Goal: Task Accomplishment & Management: Use online tool/utility

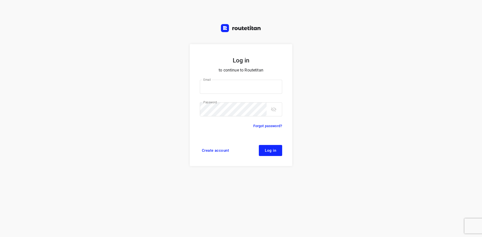
type input "[EMAIL_ADDRESS][DOMAIN_NAME]"
click at [264, 151] on button "Log in" at bounding box center [270, 150] width 23 height 11
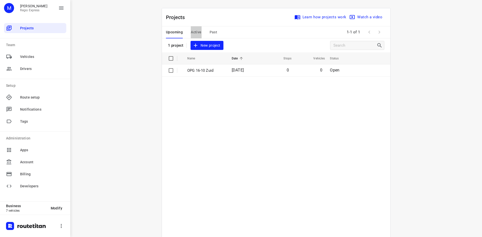
click at [197, 30] on span "Active" at bounding box center [196, 32] width 11 height 6
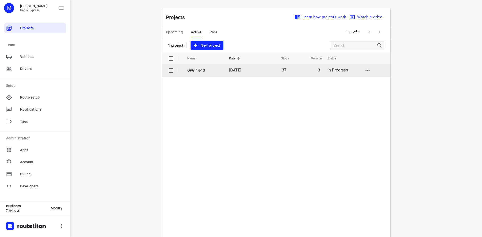
click at [220, 71] on td "OPG 14-10" at bounding box center [203, 71] width 43 height 12
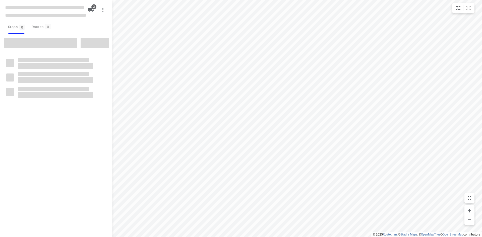
type input "distance"
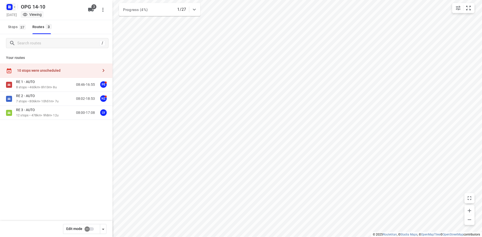
click at [12, 5] on rect "button" at bounding box center [10, 7] width 6 height 6
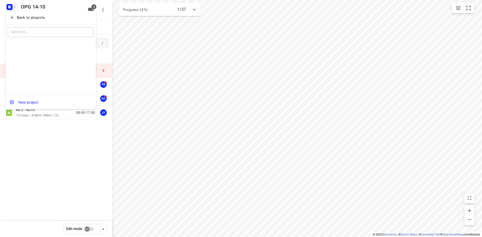
click at [13, 13] on div "Back to projects" at bounding box center [51, 18] width 90 height 14
click at [52, 15] on span "Back to projects" at bounding box center [51, 18] width 82 height 6
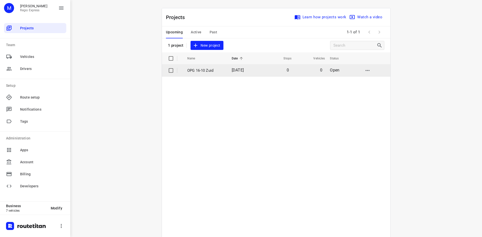
click at [254, 66] on td "16 Oct 2025" at bounding box center [244, 71] width 32 height 12
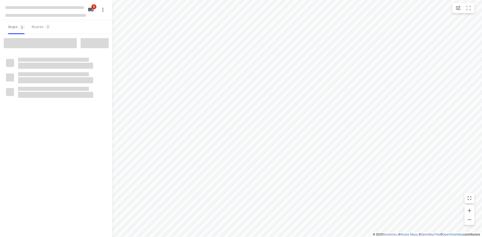
type input "distance"
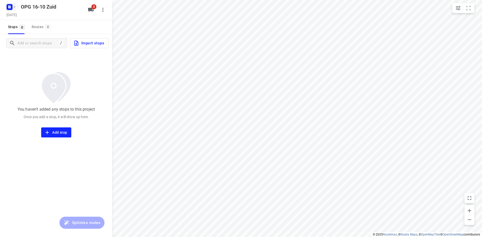
click at [14, 8] on icon "button" at bounding box center [15, 7] width 4 height 4
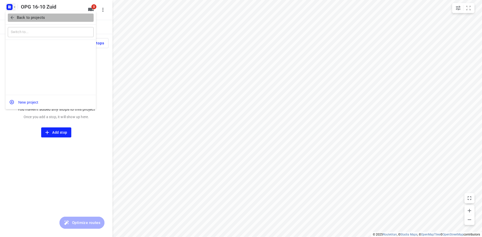
click at [17, 17] on p "Back to projects" at bounding box center [31, 18] width 28 height 6
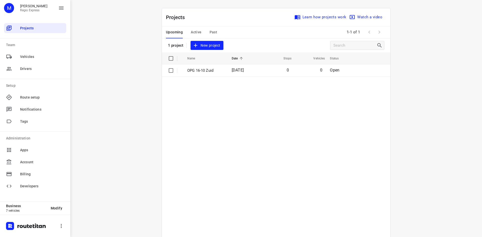
click at [210, 29] on span "Past" at bounding box center [214, 32] width 8 height 6
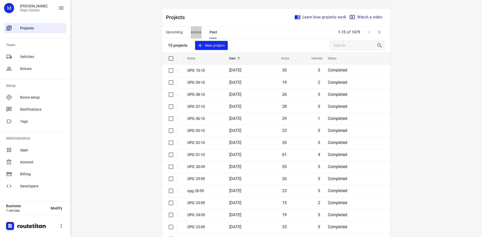
click at [193, 30] on span "Active" at bounding box center [196, 32] width 11 height 6
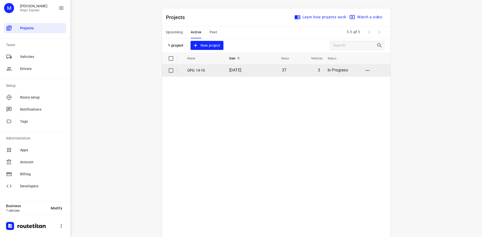
click at [232, 69] on span "14 Oct 2025" at bounding box center [235, 70] width 12 height 5
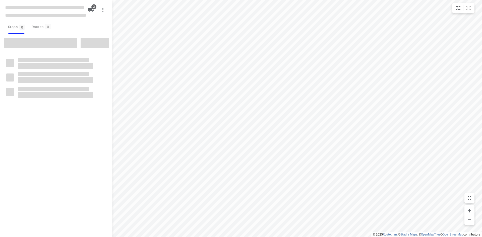
type input "distance"
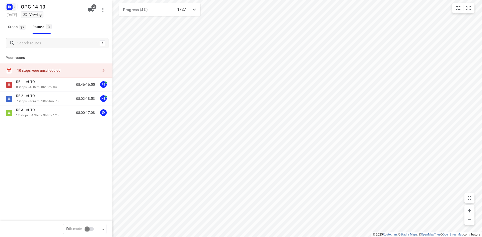
click at [12, 7] on rect "button" at bounding box center [10, 7] width 6 height 6
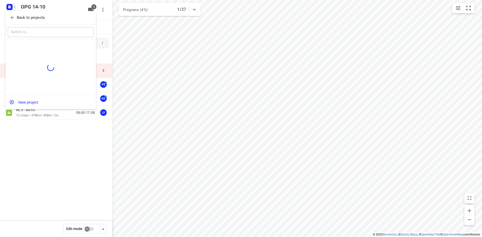
click at [19, 17] on p "Back to projects" at bounding box center [31, 18] width 28 height 6
